Goal: Task Accomplishment & Management: Use online tool/utility

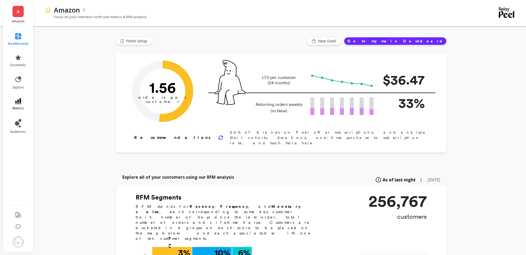
click at [13, 99] on link "metrics" at bounding box center [18, 104] width 21 height 12
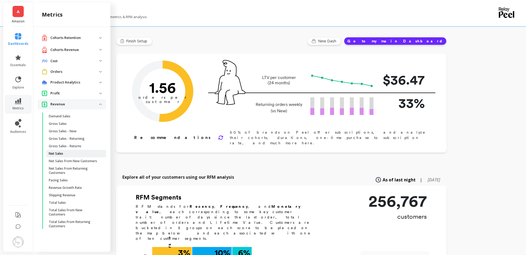
click at [59, 153] on p "Net Sales" at bounding box center [56, 154] width 14 height 4
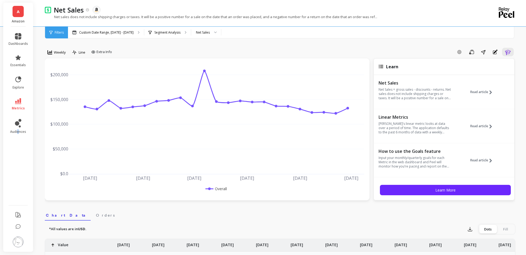
click at [17, 159] on ul "dashboards essentials explore metrics audiences" at bounding box center [18, 114] width 30 height 169
click at [124, 33] on p "Custom Date Range, [DATE] - [DATE]" at bounding box center [106, 32] width 54 height 4
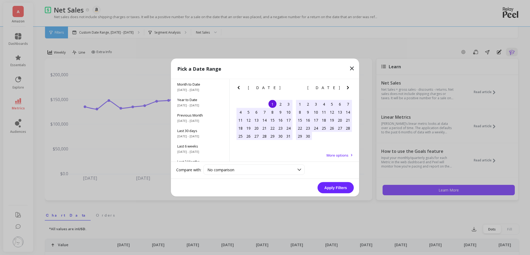
click at [348, 88] on icon "Next Month" at bounding box center [348, 87] width 2 height 3
click at [308, 136] on div "29" at bounding box center [308, 136] width 8 height 8
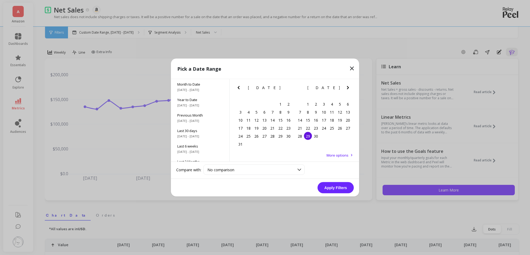
click at [348, 87] on icon "Next Month" at bounding box center [348, 88] width 6 height 6
click at [300, 112] on div "5" at bounding box center [300, 112] width 8 height 8
click at [329, 186] on button "Apply Filters" at bounding box center [336, 187] width 36 height 11
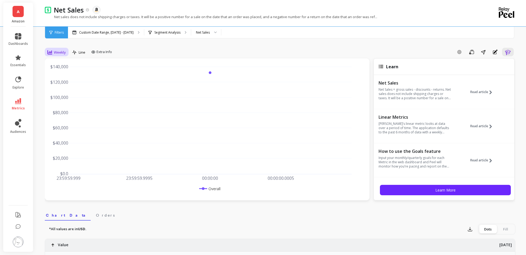
click at [63, 54] on span "Weekly" at bounding box center [60, 52] width 12 height 5
click at [63, 74] on div "Daily" at bounding box center [64, 74] width 30 height 5
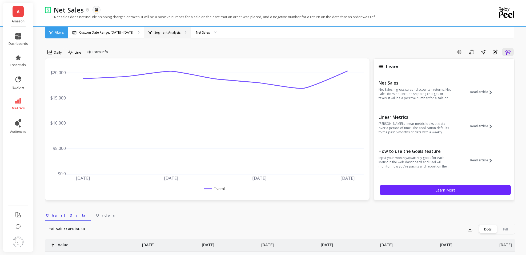
click at [161, 35] on div "Segment Analysis" at bounding box center [167, 33] width 47 height 12
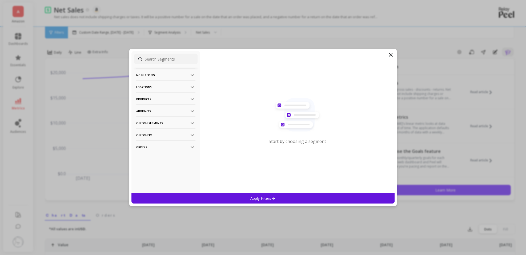
click at [158, 99] on p "Products" at bounding box center [165, 99] width 59 height 14
click at [144, 108] on p "ASIN" at bounding box center [140, 109] width 7 height 5
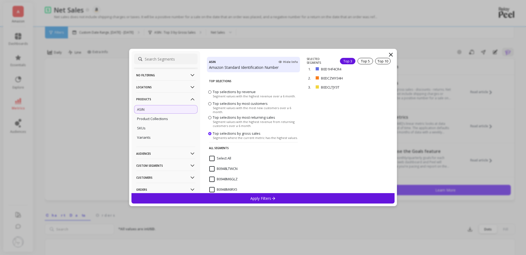
click at [211, 157] on input "Select All" at bounding box center [220, 158] width 22 height 5
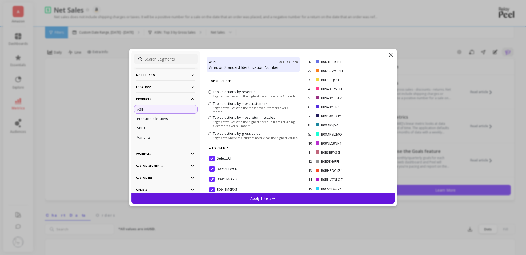
drag, startPoint x: 257, startPoint y: 195, endPoint x: 262, endPoint y: 198, distance: 5.3
click at [258, 195] on div "Apply Filters" at bounding box center [264, 198] width 264 height 10
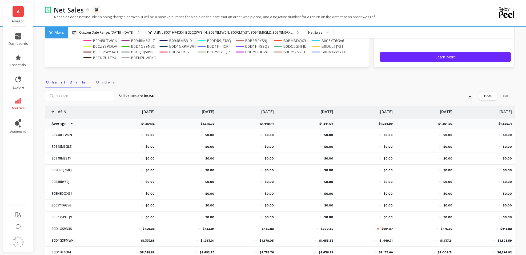
scroll to position [133, 0]
click at [468, 95] on icon "button" at bounding box center [470, 95] width 5 height 5
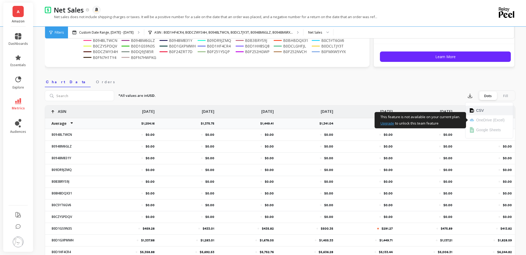
click at [475, 112] on button "CSV" at bounding box center [489, 111] width 47 height 10
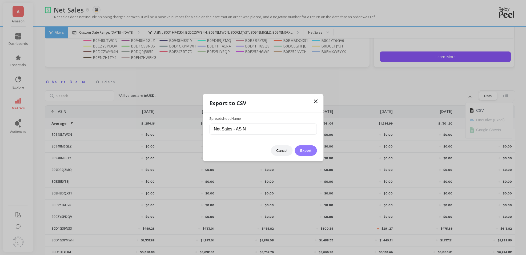
click at [311, 151] on button "Export" at bounding box center [306, 150] width 22 height 10
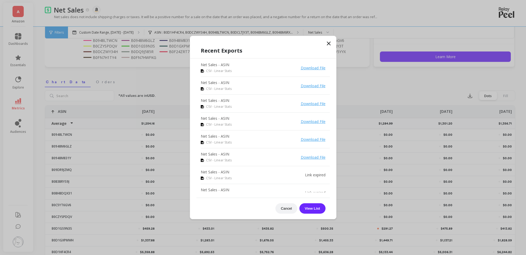
drag, startPoint x: 20, startPoint y: 178, endPoint x: 25, endPoint y: 162, distance: 15.9
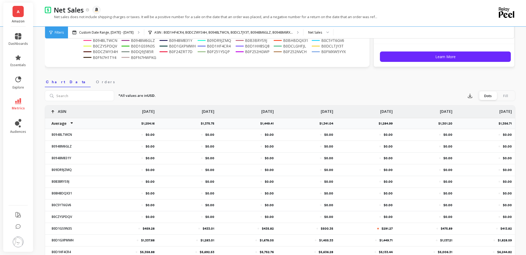
click at [25, 14] on div "A Amazon" at bounding box center [18, 15] width 30 height 24
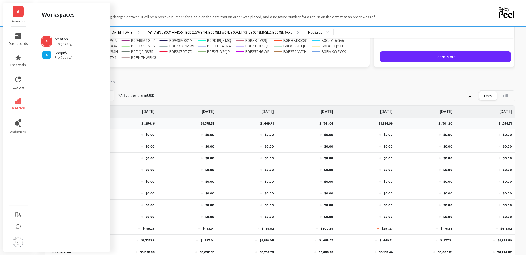
click at [17, 14] on span "A" at bounding box center [18, 12] width 3 height 6
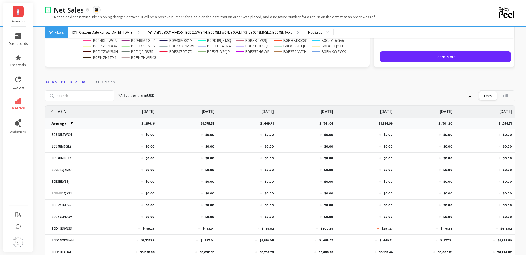
click at [17, 14] on span "A" at bounding box center [18, 12] width 3 height 6
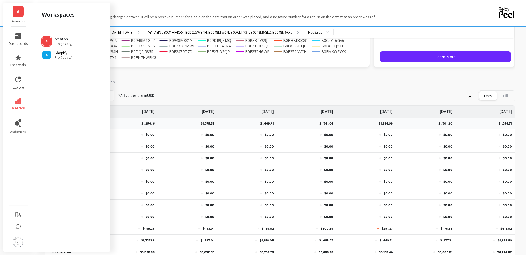
drag, startPoint x: 17, startPoint y: 14, endPoint x: 58, endPoint y: 58, distance: 60.0
click at [58, 58] on span "Pro (legacy)" at bounding box center [64, 57] width 18 height 4
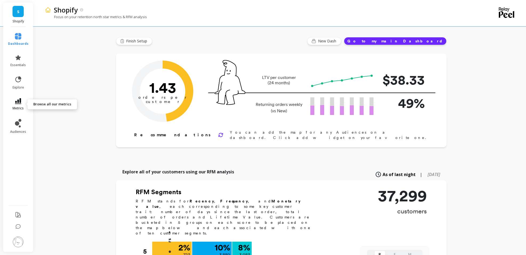
click at [19, 105] on link "metrics" at bounding box center [18, 104] width 21 height 12
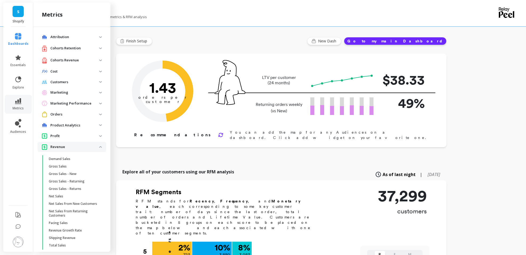
scroll to position [9, 0]
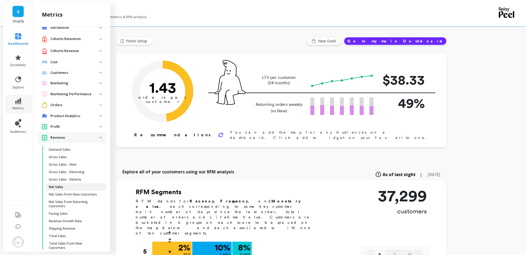
click at [58, 188] on p "Net Sales" at bounding box center [56, 187] width 14 height 4
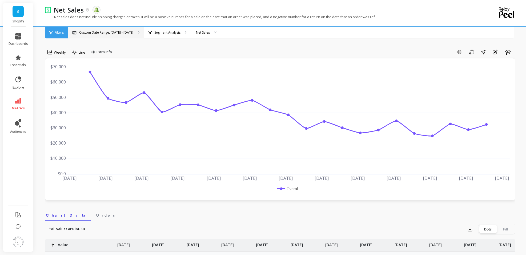
click at [98, 31] on p "Custom Date Range, [DATE] - [DATE]" at bounding box center [106, 32] width 54 height 4
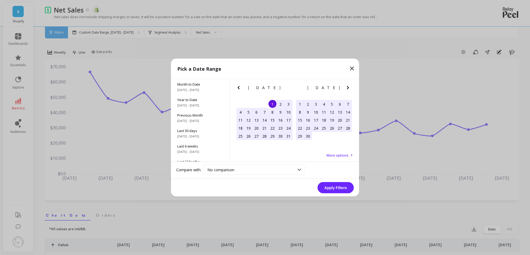
drag, startPoint x: 25, startPoint y: 171, endPoint x: 41, endPoint y: 162, distance: 18.5
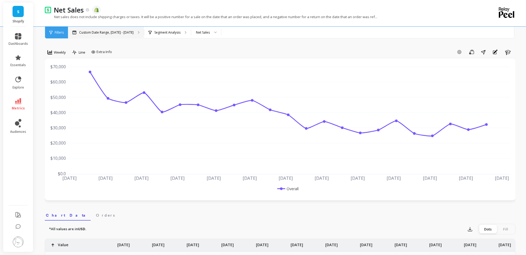
click at [111, 32] on p "Custom Date Range, [DATE] - [DATE]" at bounding box center [106, 32] width 54 height 4
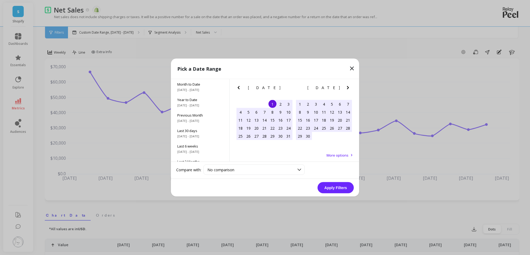
click at [352, 86] on button "Next Month" at bounding box center [349, 89] width 9 height 9
click at [307, 136] on div "29" at bounding box center [308, 136] width 8 height 8
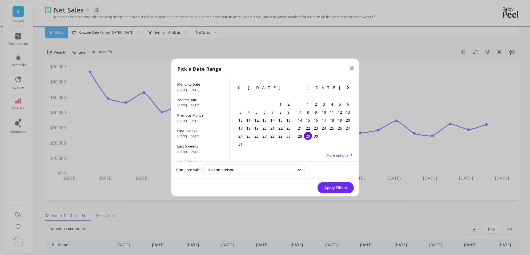
click at [348, 89] on icon "Next Month" at bounding box center [348, 87] width 2 height 3
click at [298, 113] on div "5" at bounding box center [300, 112] width 8 height 8
click at [338, 189] on button "Apply Filters" at bounding box center [336, 187] width 36 height 11
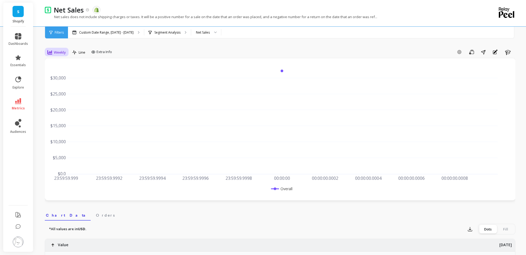
click at [56, 51] on span "Weekly" at bounding box center [60, 52] width 12 height 5
click at [67, 74] on div "Daily" at bounding box center [64, 74] width 30 height 5
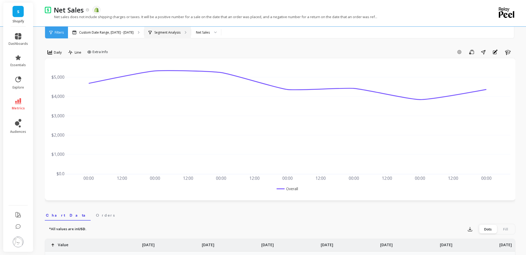
click at [175, 33] on p "Segment Analysis" at bounding box center [167, 32] width 26 height 4
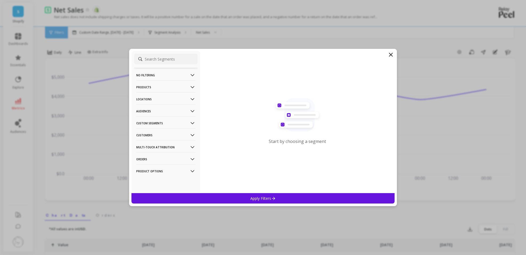
click at [161, 100] on p "Locations" at bounding box center [165, 99] width 59 height 14
click at [158, 87] on p "Products" at bounding box center [165, 87] width 59 height 14
click at [153, 115] on p "Product Types" at bounding box center [148, 116] width 23 height 5
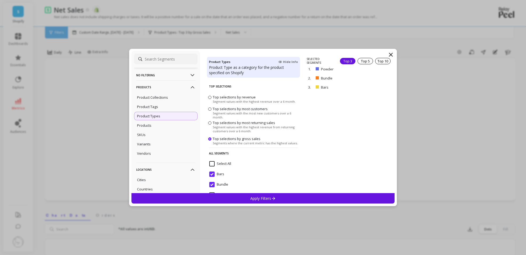
click at [277, 197] on div "Apply Filters" at bounding box center [264, 198] width 264 height 10
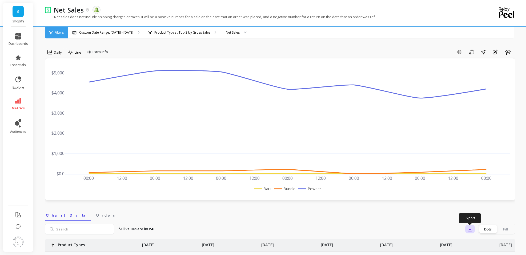
click at [467, 230] on button "button" at bounding box center [470, 229] width 10 height 9
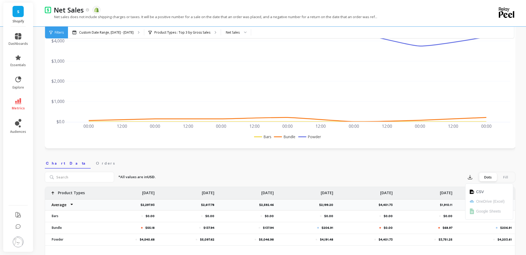
scroll to position [53, 0]
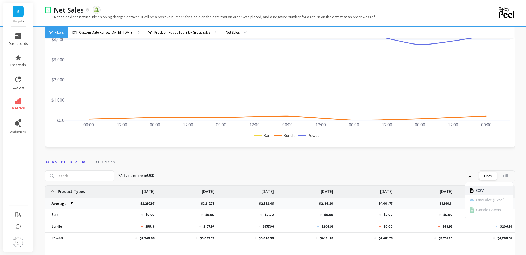
click at [478, 190] on span "CSV" at bounding box center [480, 190] width 8 height 5
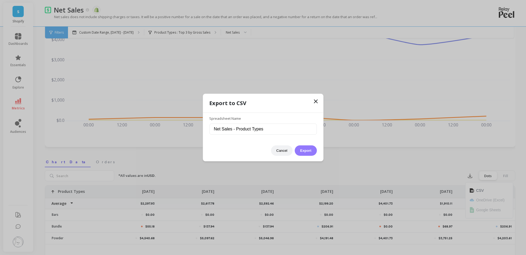
click at [310, 152] on button "Export" at bounding box center [306, 150] width 22 height 10
